Goal: Complete application form

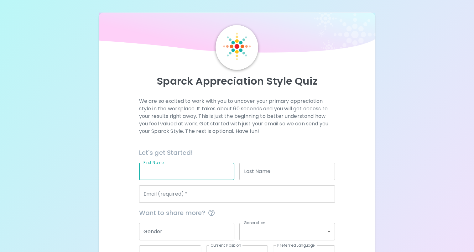
click at [191, 175] on input "First Name" at bounding box center [187, 172] width 96 height 18
type input "[PERSON_NAME]"
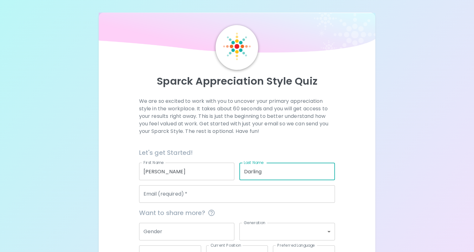
type input "Darling"
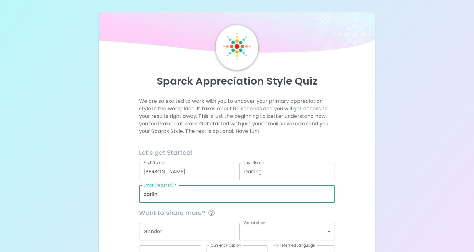
type input "[EMAIL_ADDRESS][DOMAIN_NAME]"
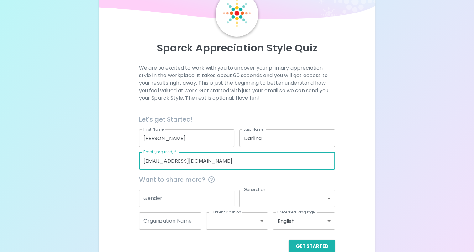
scroll to position [46, 0]
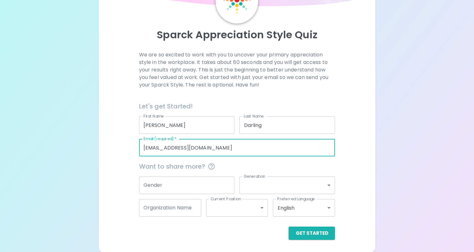
click at [209, 187] on input "Gender" at bounding box center [187, 185] width 96 height 18
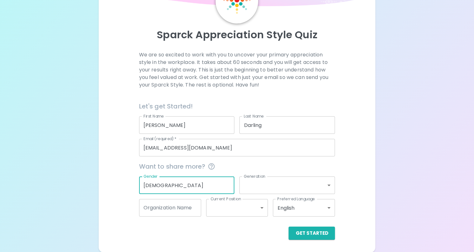
type input "[DEMOGRAPHIC_DATA]"
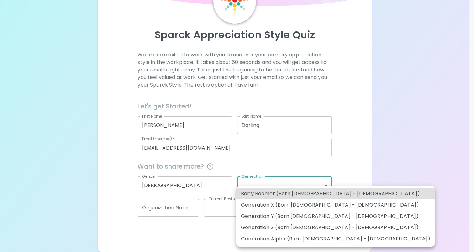
click at [268, 183] on body "Sparck Appreciation Style Quiz We are so excited to work with you to uncover yo…" at bounding box center [237, 103] width 474 height 299
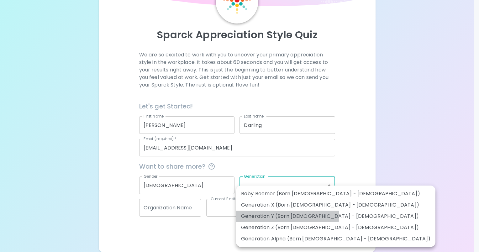
click at [278, 215] on li "Generation Y (Born [DEMOGRAPHIC_DATA] - [DEMOGRAPHIC_DATA])" at bounding box center [335, 216] width 199 height 11
type input "generation_y"
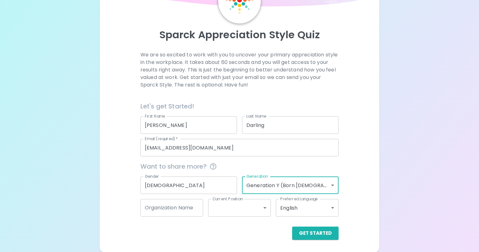
click at [235, 208] on body "Sparck Appreciation Style Quiz We are so excited to work with you to uncover yo…" at bounding box center [239, 103] width 479 height 299
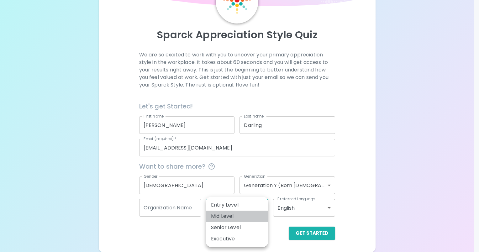
click at [234, 217] on li "Mid Level" at bounding box center [237, 216] width 62 height 11
type input "mid_level"
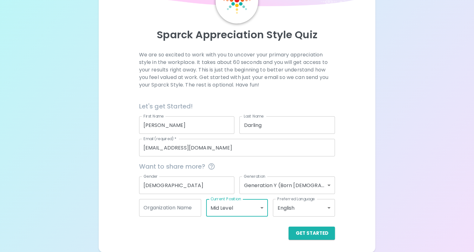
click at [316, 206] on body "Sparck Appreciation Style Quiz We are so excited to work with you to uncover yo…" at bounding box center [237, 103] width 474 height 299
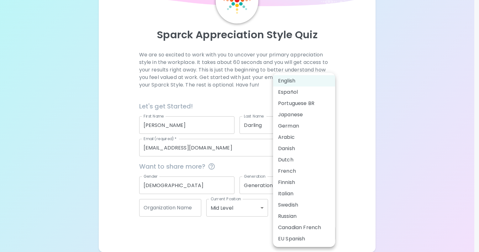
click at [310, 81] on li "English" at bounding box center [304, 80] width 62 height 11
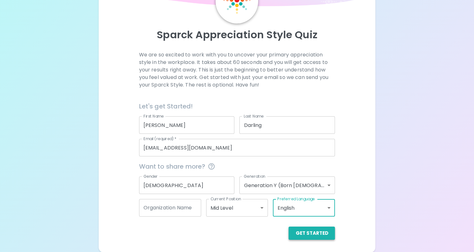
click at [312, 232] on button "Get Started" at bounding box center [312, 233] width 46 height 13
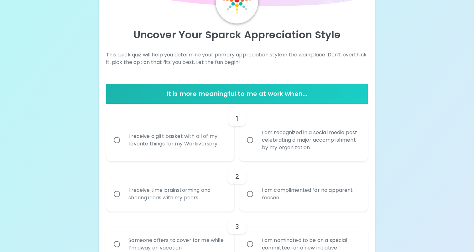
click at [170, 141] on div "I receive a gift basket with all of my favorite things for my Workiversary" at bounding box center [178, 140] width 108 height 30
click at [124, 141] on input "I receive a gift basket with all of my favorite things for my Workiversary" at bounding box center [116, 140] width 13 height 13
radio input "true"
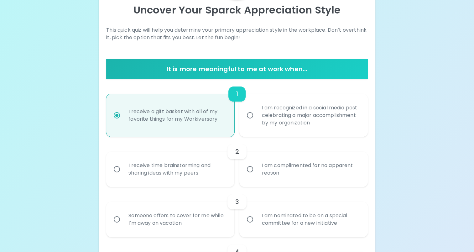
scroll to position [97, 0]
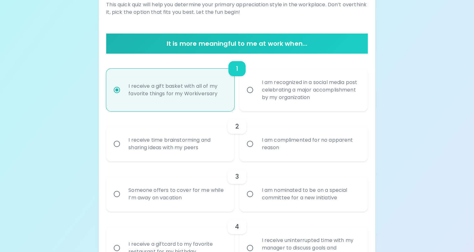
click at [301, 137] on div "I am complimented for no apparent reason" at bounding box center [311, 144] width 108 height 30
click at [257, 137] on input "I am complimented for no apparent reason" at bounding box center [250, 143] width 13 height 13
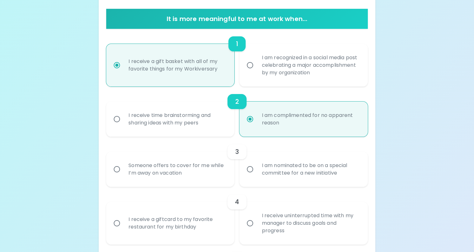
scroll to position [147, 0]
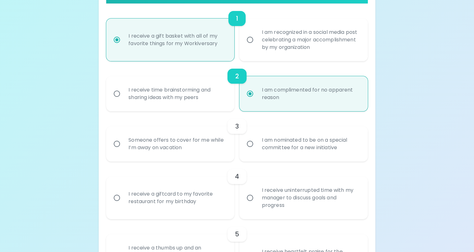
radio input "true"
click at [205, 91] on div "I receive time brainstorming and sharing ideas with my peers" at bounding box center [178, 94] width 108 height 30
click at [124, 91] on input "I receive time brainstorming and sharing ideas with my peers" at bounding box center [116, 93] width 13 height 13
radio input "true"
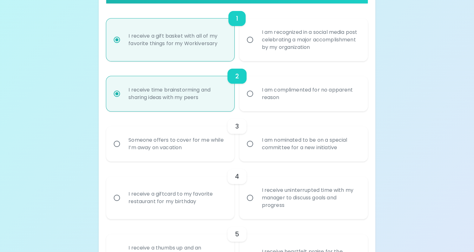
radio input "true"
click at [215, 147] on div "Someone offers to cover for me while I’m away on vacation" at bounding box center [178, 144] width 108 height 30
click at [124, 147] on input "Someone offers to cover for me while I’m away on vacation" at bounding box center [116, 143] width 13 height 13
radio input "false"
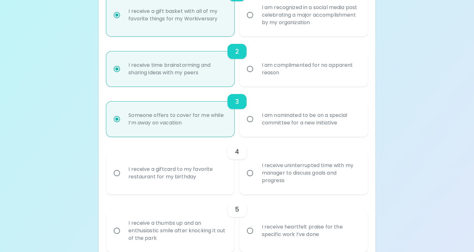
scroll to position [197, 0]
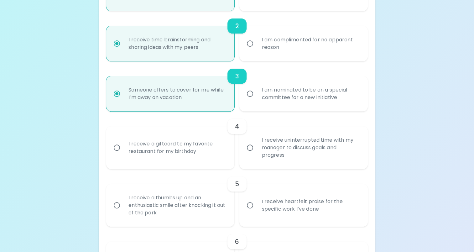
radio input "true"
click at [190, 155] on div "I receive a giftcard to my favorite restaurant for my birthday" at bounding box center [178, 148] width 108 height 30
click at [124, 154] on input "I receive a giftcard to my favorite restaurant for my birthday" at bounding box center [116, 147] width 13 height 13
radio input "false"
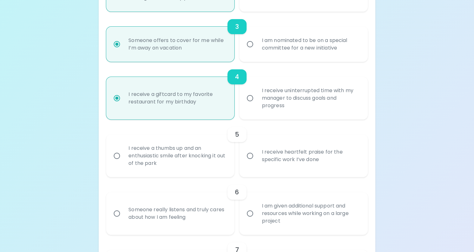
scroll to position [247, 0]
radio input "true"
click at [298, 164] on div "I receive heartfelt praise for the specific work I’ve done" at bounding box center [311, 155] width 108 height 30
click at [257, 162] on input "I receive heartfelt praise for the specific work I’ve done" at bounding box center [250, 155] width 13 height 13
radio input "false"
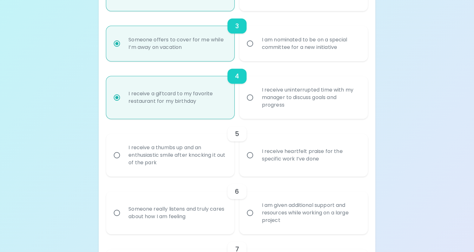
radio input "false"
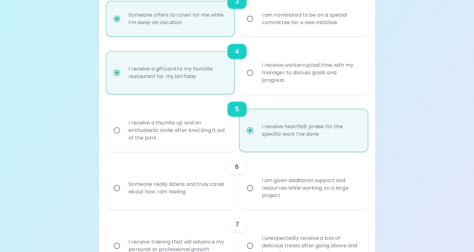
scroll to position [297, 0]
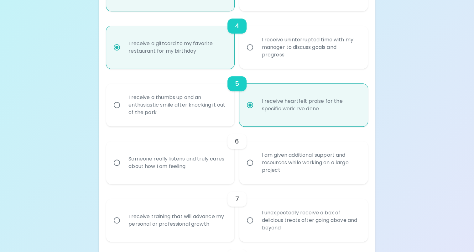
radio input "true"
click at [206, 171] on div "Someone really listens and truly cares about how I am feeling" at bounding box center [178, 163] width 108 height 30
click at [124, 169] on input "Someone really listens and truly cares about how I am feeling" at bounding box center [116, 162] width 13 height 13
radio input "false"
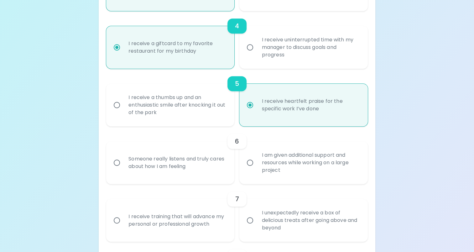
radio input "false"
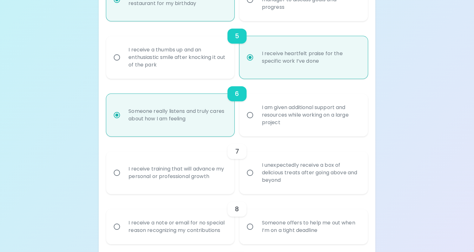
scroll to position [347, 0]
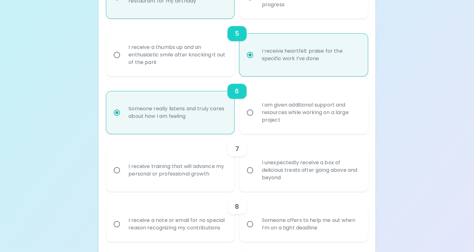
radio input "true"
click at [181, 180] on div "I receive training that will advance my personal or professional growth" at bounding box center [178, 170] width 108 height 30
click at [124, 177] on input "I receive training that will advance my personal or professional growth" at bounding box center [116, 170] width 13 height 13
radio input "false"
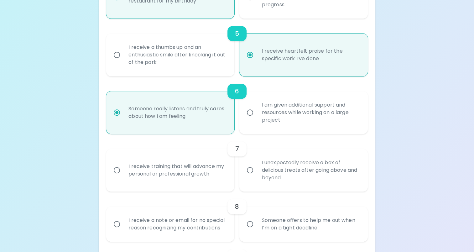
radio input "false"
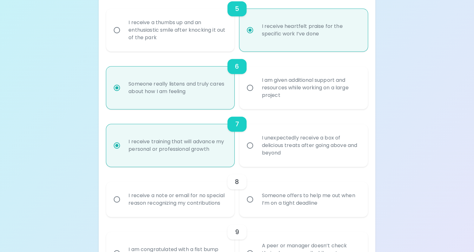
scroll to position [397, 0]
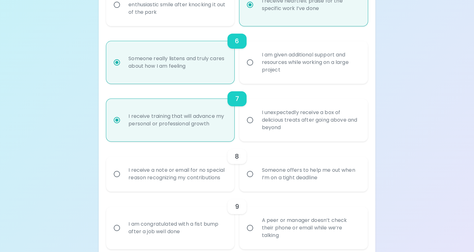
radio input "true"
click at [296, 181] on div "Someone offers to help me out when I’m on a tight deadline" at bounding box center [311, 174] width 108 height 30
click at [257, 181] on input "Someone offers to help me out when I’m on a tight deadline" at bounding box center [250, 173] width 13 height 13
radio input "false"
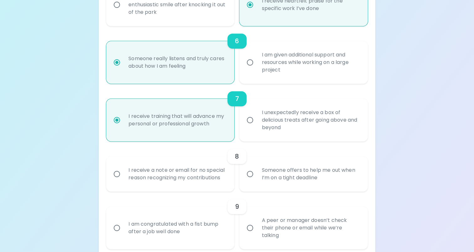
radio input "false"
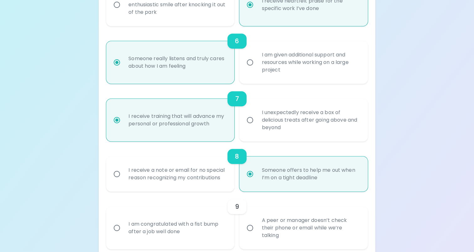
scroll to position [448, 0]
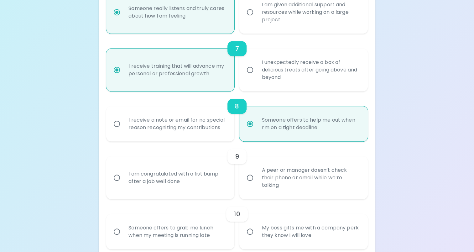
radio input "true"
click at [300, 181] on div "A peer or manager doesn’t check their phone or email while we’re talking" at bounding box center [311, 178] width 108 height 38
click at [257, 181] on input "A peer or manager doesn’t check their phone or email while we’re talking" at bounding box center [250, 177] width 13 height 13
radio input "false"
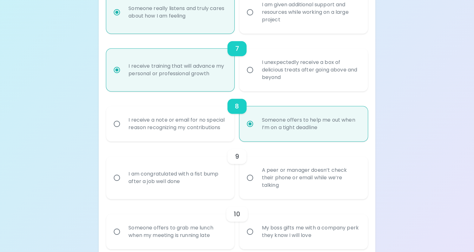
radio input "false"
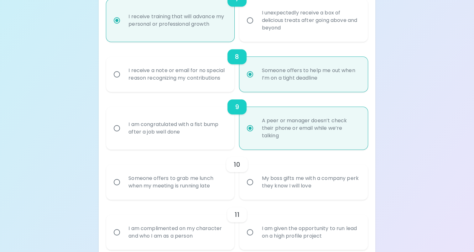
scroll to position [498, 0]
radio input "true"
click at [185, 188] on div "Someone offers to grab me lunch when my meeting is running late" at bounding box center [178, 181] width 108 height 30
click at [124, 188] on input "Someone offers to grab me lunch when my meeting is running late" at bounding box center [116, 181] width 13 height 13
radio input "false"
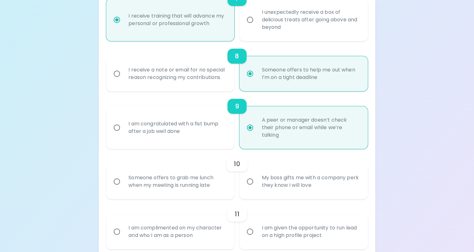
radio input "false"
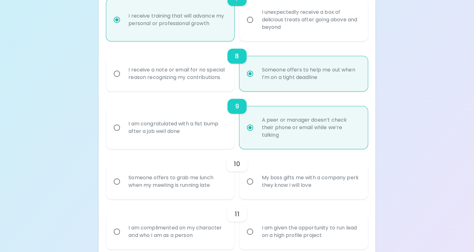
radio input "false"
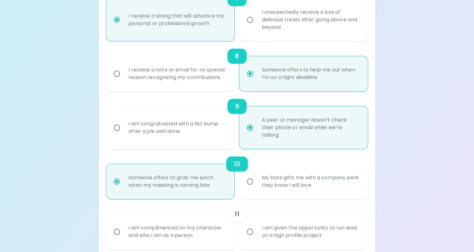
scroll to position [548, 0]
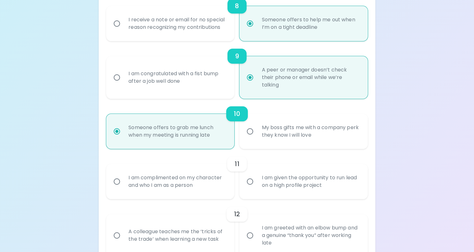
radio input "true"
click at [194, 191] on div "I am complimented on my character and who I am as a person" at bounding box center [178, 181] width 108 height 30
click at [124, 188] on input "I am complimented on my character and who I am as a person" at bounding box center [116, 181] width 13 height 13
radio input "false"
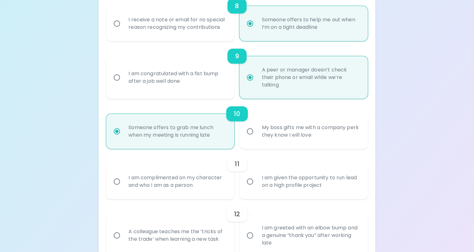
radio input "false"
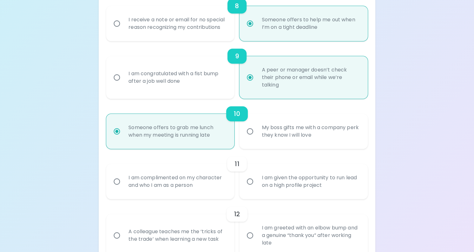
radio input "false"
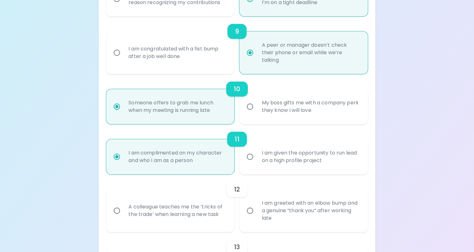
scroll to position [598, 0]
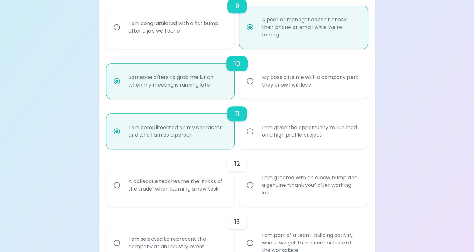
radio input "true"
click at [177, 196] on div "A colleague teaches me the ‘tricks of the trade’ when learning a new task" at bounding box center [178, 185] width 108 height 30
click at [124, 192] on input "A colleague teaches me the ‘tricks of the trade’ when learning a new task" at bounding box center [116, 185] width 13 height 13
radio input "false"
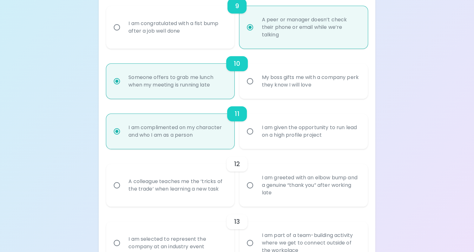
radio input "false"
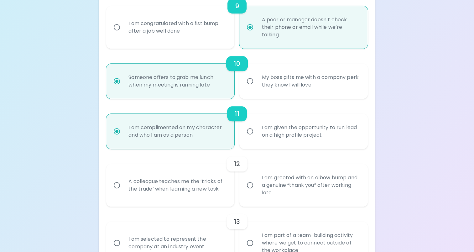
radio input "false"
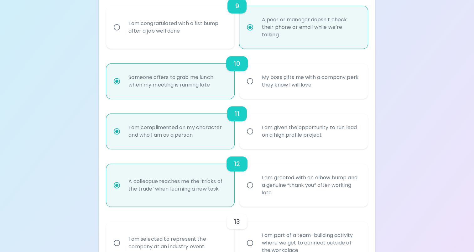
scroll to position [648, 0]
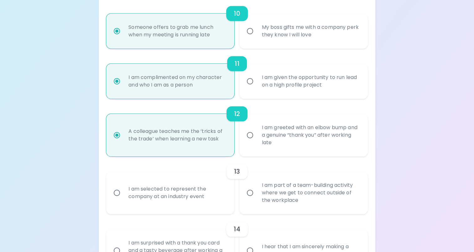
radio input "true"
click at [291, 190] on div "I am part of a team-building activity where we get to connect outside of the wo…" at bounding box center [311, 193] width 108 height 38
click at [257, 190] on input "I am part of a team-building activity where we get to connect outside of the wo…" at bounding box center [250, 192] width 13 height 13
radio input "false"
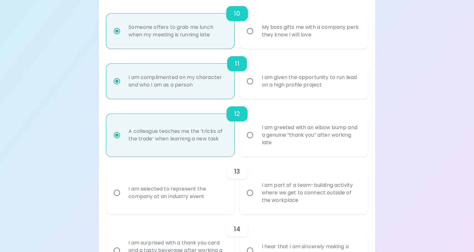
radio input "false"
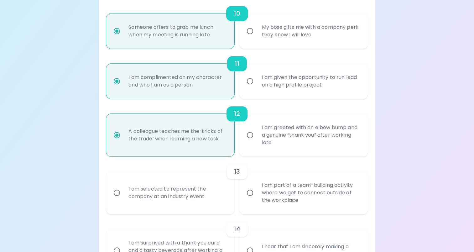
radio input "false"
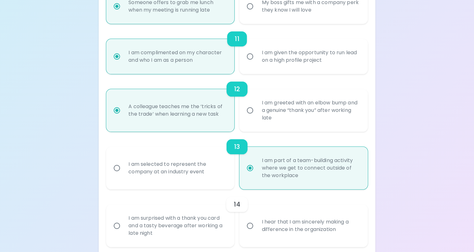
scroll to position [698, 0]
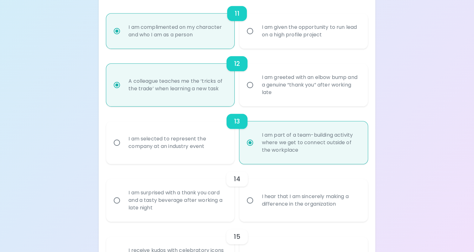
radio input "true"
click at [280, 205] on div "I hear that I am sincerely making a difference in the organization" at bounding box center [311, 200] width 108 height 30
click at [257, 205] on input "I hear that I am sincerely making a difference in the organization" at bounding box center [250, 200] width 13 height 13
radio input "false"
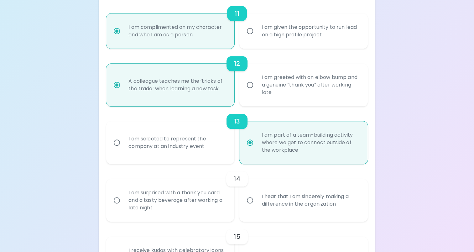
radio input "false"
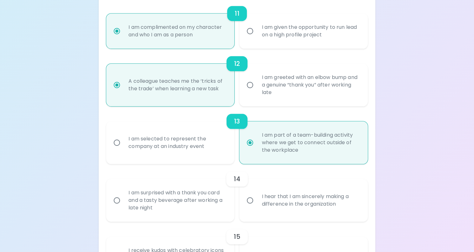
radio input "false"
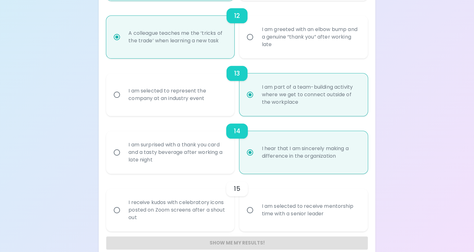
scroll to position [749, 0]
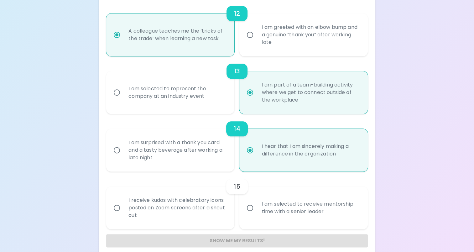
radio input "true"
click at [183, 211] on div "I receive kudos with celebratory icons posted on Zoom screens after a shout out" at bounding box center [178, 208] width 108 height 38
click at [124, 211] on input "I receive kudos with celebratory icons posted on Zoom screens after a shout out" at bounding box center [116, 207] width 13 height 13
radio input "false"
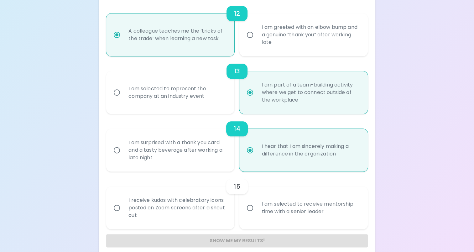
radio input "false"
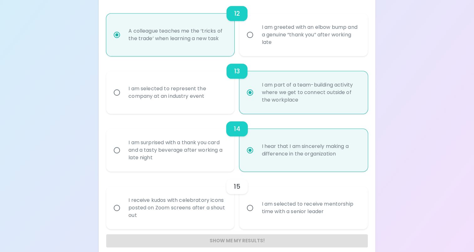
radio input "false"
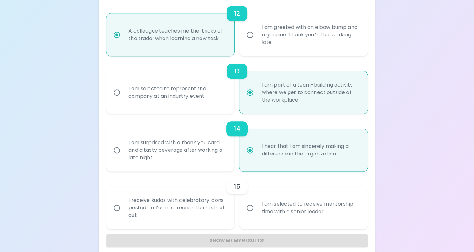
radio input "false"
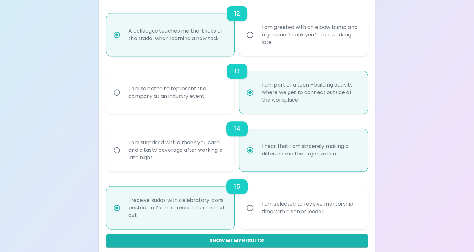
scroll to position [756, 0]
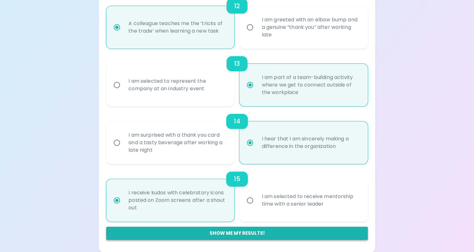
radio input "true"
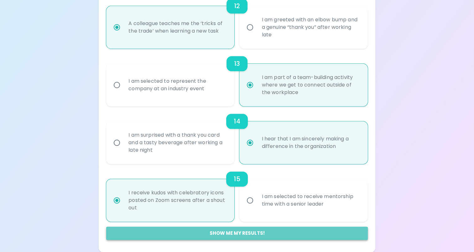
click at [243, 236] on button "Show me my results!" at bounding box center [237, 233] width 262 height 13
radio input "false"
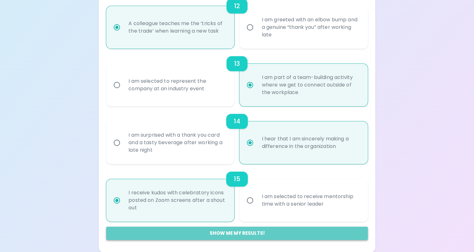
radio input "false"
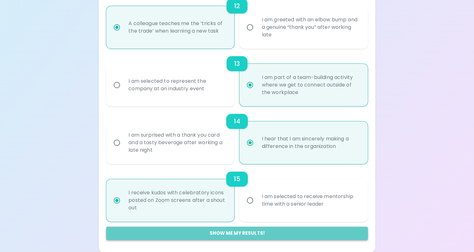
radio input "false"
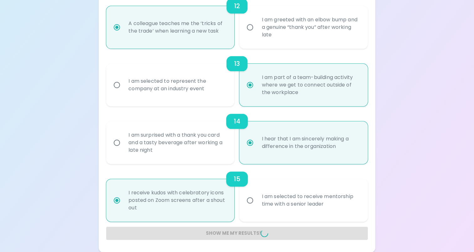
radio input "false"
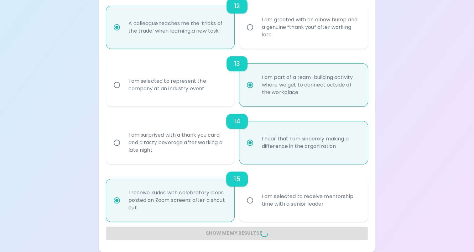
radio input "false"
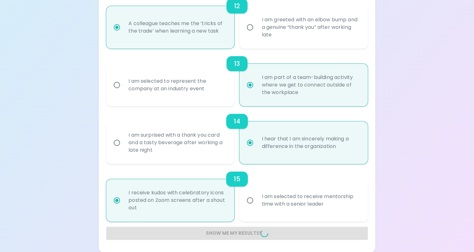
radio input "false"
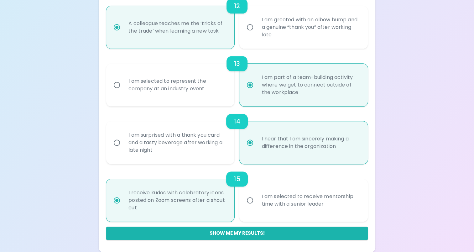
scroll to position [376, 0]
